Goal: Register for event/course

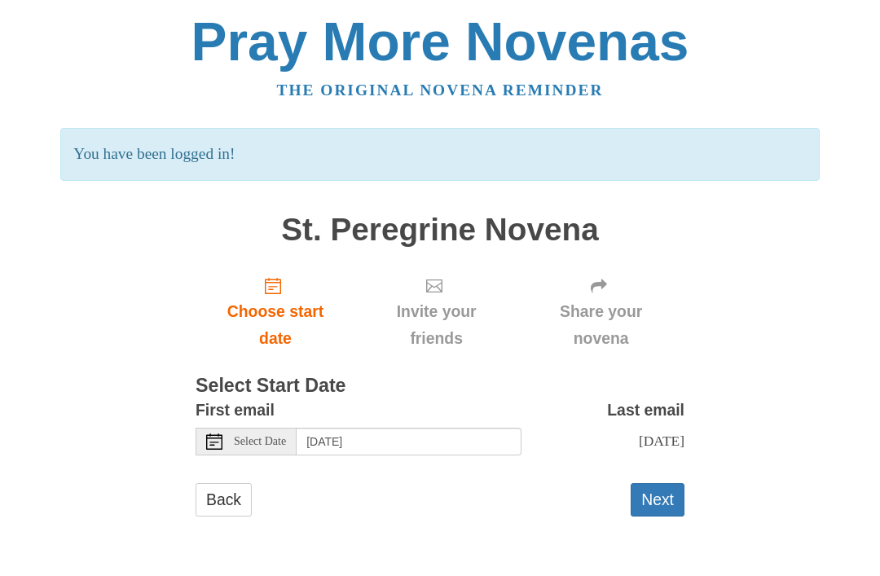
click at [663, 487] on button "Next" at bounding box center [658, 499] width 54 height 33
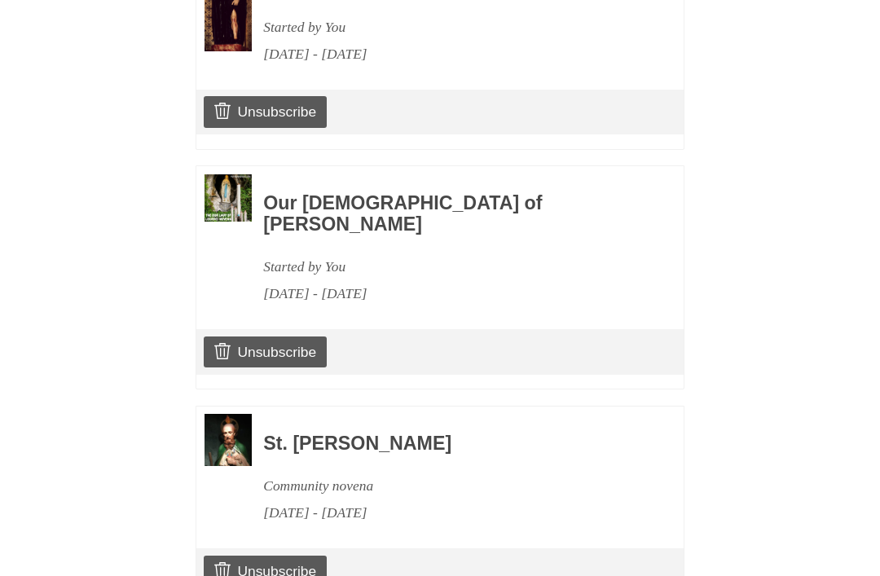
scroll to position [873, 0]
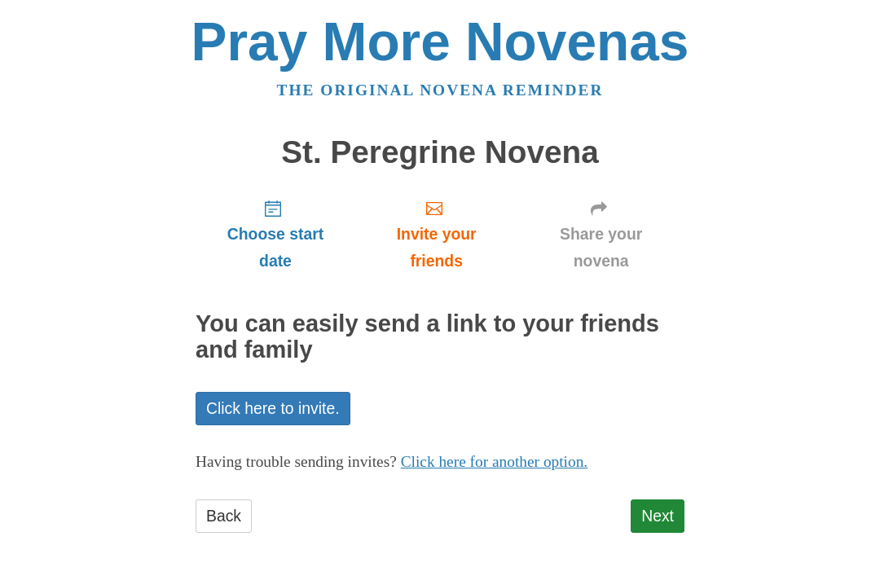
click at [667, 508] on link "Next" at bounding box center [658, 515] width 54 height 33
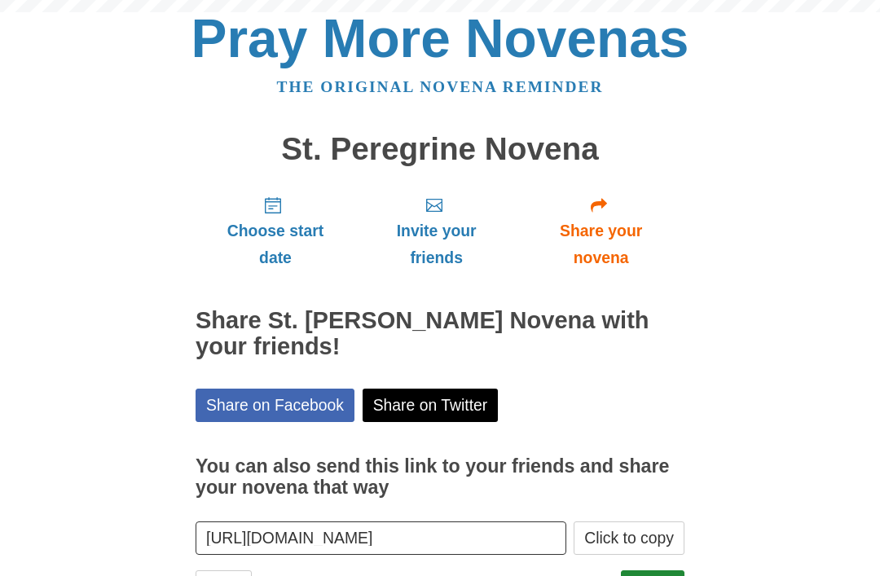
scroll to position [20, 0]
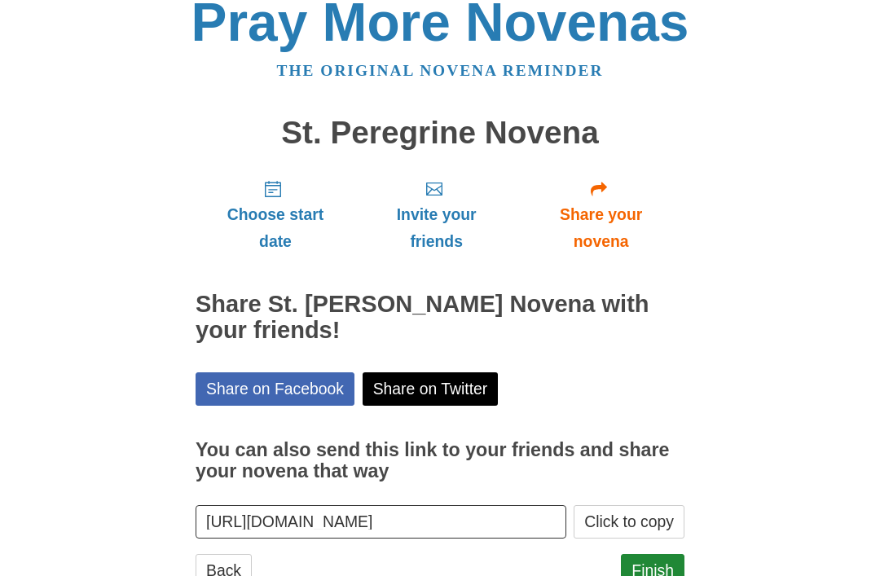
click at [666, 565] on link "Finish" at bounding box center [653, 570] width 64 height 33
